Goal: Task Accomplishment & Management: Use online tool/utility

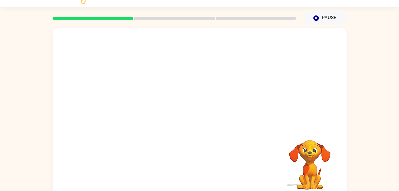
scroll to position [18, 0]
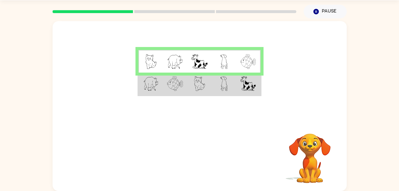
click at [167, 60] on img at bounding box center [175, 61] width 16 height 15
click at [224, 88] on img at bounding box center [223, 83] width 7 height 15
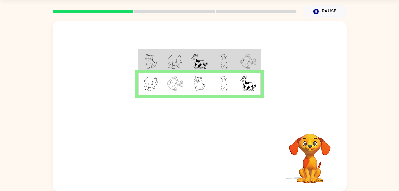
click at [224, 88] on img at bounding box center [223, 83] width 7 height 15
click at [194, 159] on icon "button" at bounding box center [199, 157] width 10 height 10
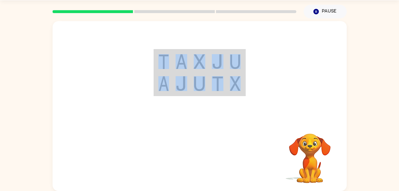
drag, startPoint x: 194, startPoint y: 159, endPoint x: 90, endPoint y: 33, distance: 163.2
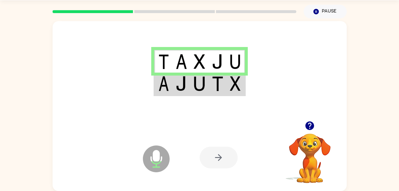
click at [218, 156] on div at bounding box center [219, 157] width 38 height 22
click at [164, 160] on icon at bounding box center [156, 158] width 27 height 27
click at [196, 86] on img at bounding box center [199, 83] width 11 height 15
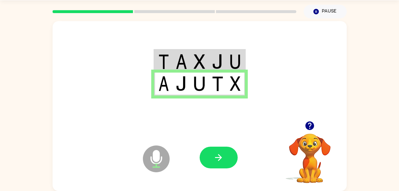
click at [213, 144] on icon "Microphone The Microphone is here when it is your turn to talk" at bounding box center [185, 166] width 89 height 45
click at [214, 157] on icon "button" at bounding box center [218, 157] width 10 height 10
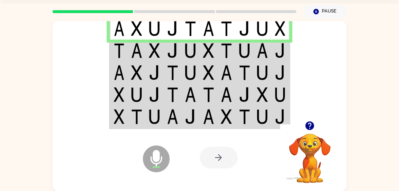
click at [123, 57] on img at bounding box center [119, 50] width 11 height 15
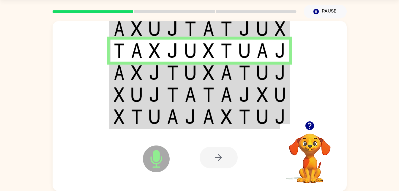
click at [126, 83] on td at bounding box center [119, 72] width 18 height 22
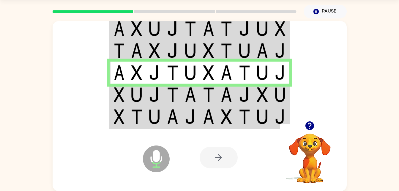
click at [124, 93] on img at bounding box center [119, 94] width 11 height 15
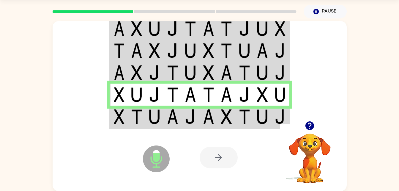
click at [129, 110] on td at bounding box center [137, 116] width 18 height 23
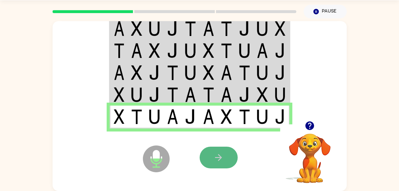
click at [212, 155] on button "button" at bounding box center [219, 157] width 38 height 22
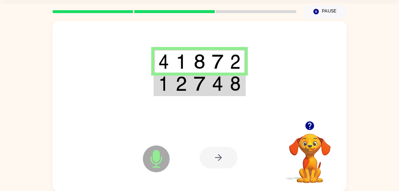
click at [192, 89] on td at bounding box center [199, 83] width 18 height 23
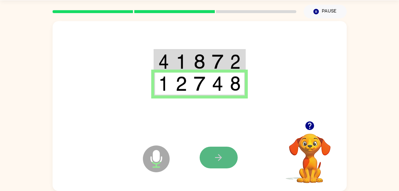
click at [216, 152] on button "button" at bounding box center [219, 157] width 38 height 22
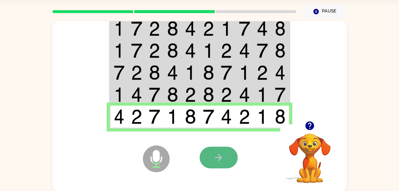
click at [216, 154] on button "button" at bounding box center [219, 157] width 38 height 22
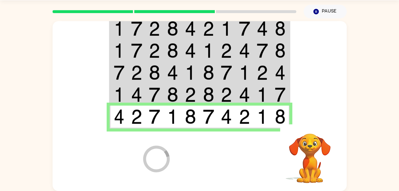
scroll to position [7, 0]
